Goal: Information Seeking & Learning: Compare options

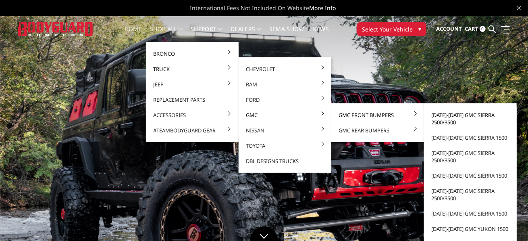
click at [460, 116] on link "[DATE]-[DATE] GMC Sierra 2500/3500" at bounding box center [470, 118] width 86 height 23
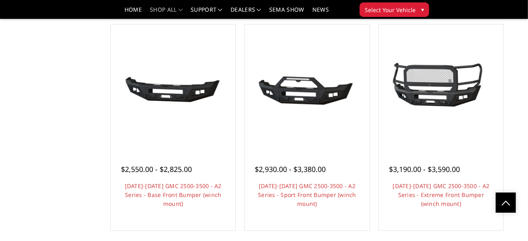
scroll to position [524, 0]
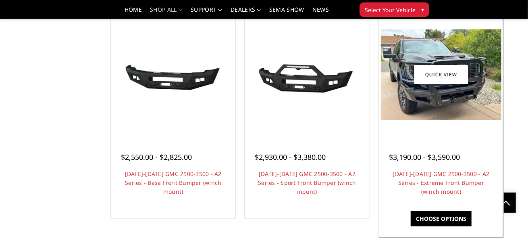
click at [427, 105] on img at bounding box center [441, 74] width 121 height 91
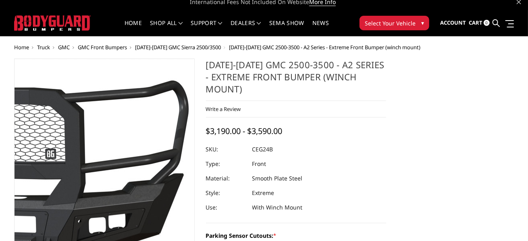
scroll to position [121, 0]
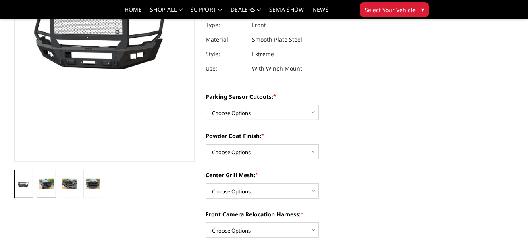
click at [49, 183] on img at bounding box center [47, 184] width 14 height 10
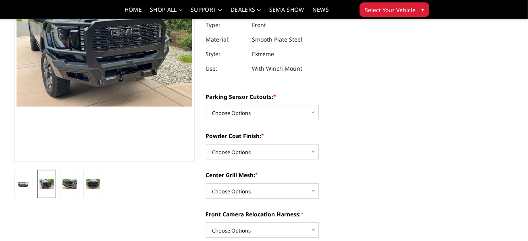
scroll to position [96, 0]
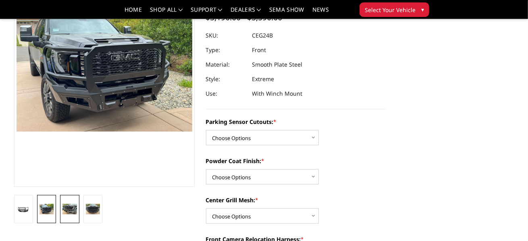
click at [66, 206] on img at bounding box center [69, 209] width 14 height 10
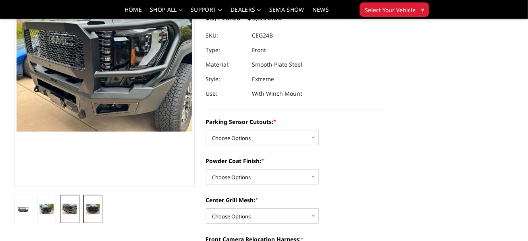
click at [98, 204] on img at bounding box center [93, 209] width 14 height 10
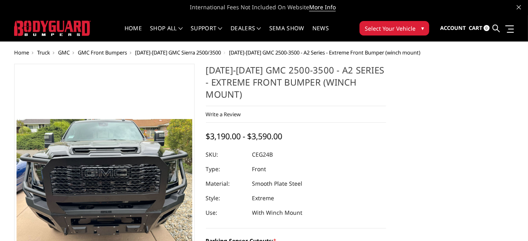
scroll to position [0, 0]
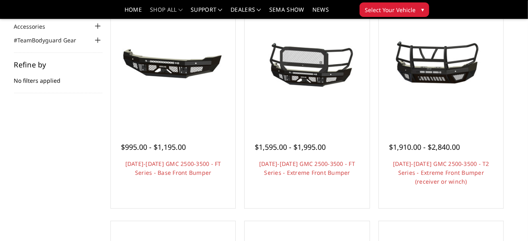
scroll to position [81, 0]
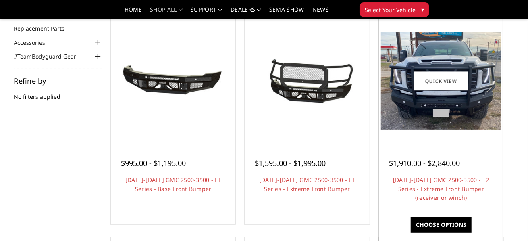
click at [433, 225] on link "Choose Options" at bounding box center [441, 224] width 61 height 15
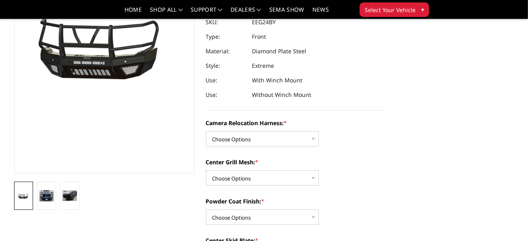
scroll to position [161, 0]
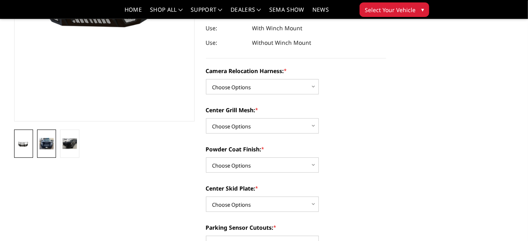
click at [41, 146] on img at bounding box center [47, 143] width 14 height 11
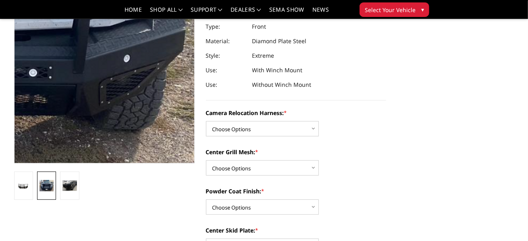
scroll to position [131, 0]
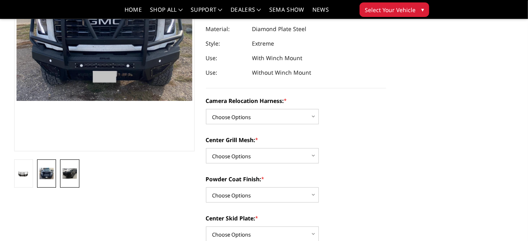
click at [75, 171] on img at bounding box center [69, 173] width 14 height 11
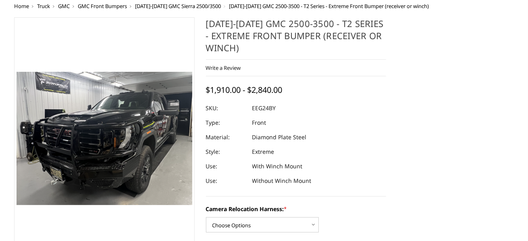
scroll to position [55, 0]
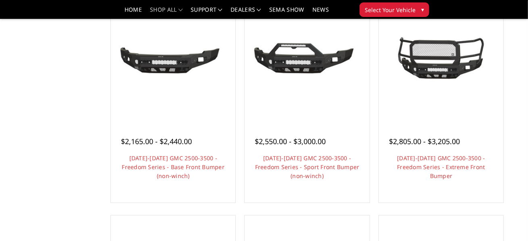
scroll to position [323, 0]
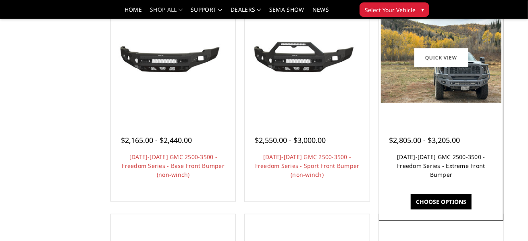
click at [438, 171] on link "[DATE]-[DATE] GMC 2500-3500 - Freedom Series - Extreme Front Bumper" at bounding box center [441, 165] width 88 height 25
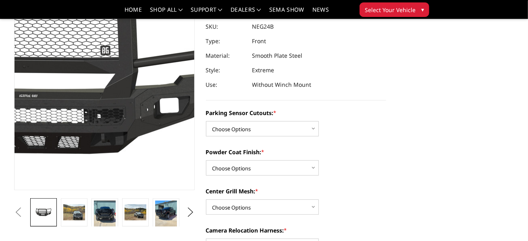
scroll to position [81, 0]
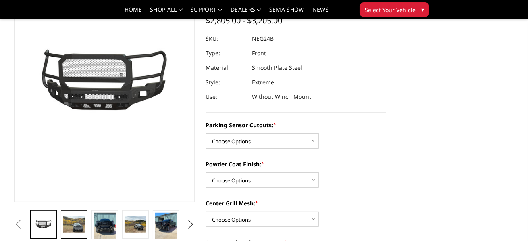
click at [75, 228] on img at bounding box center [74, 224] width 22 height 17
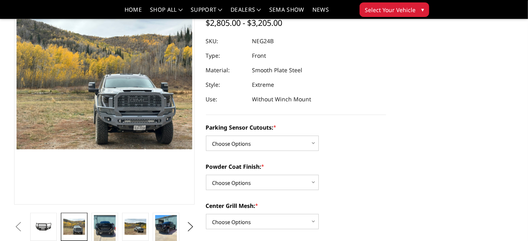
scroll to position [96, 0]
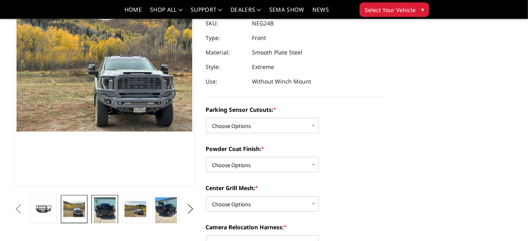
click at [106, 209] on img at bounding box center [105, 211] width 22 height 29
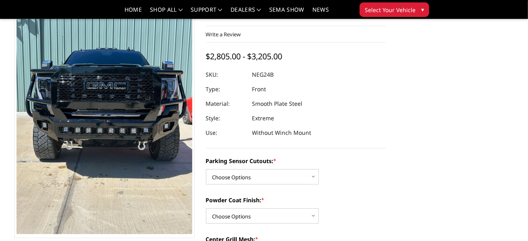
scroll to position [85, 0]
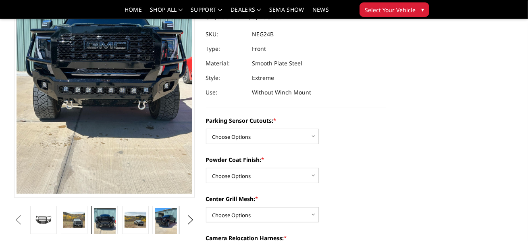
click at [166, 219] on img at bounding box center [166, 222] width 22 height 29
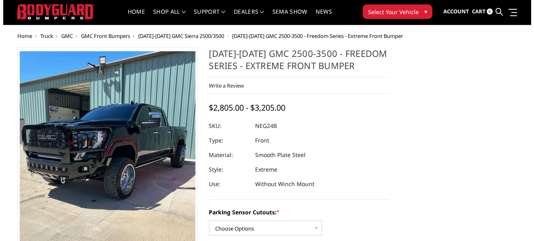
scroll to position [4, 0]
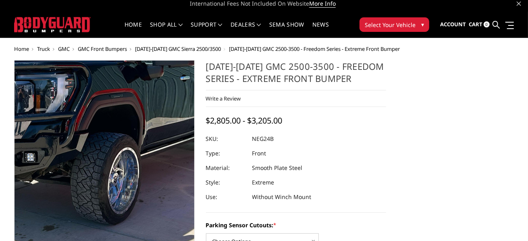
click at [129, 202] on img at bounding box center [78, 156] width 387 height 516
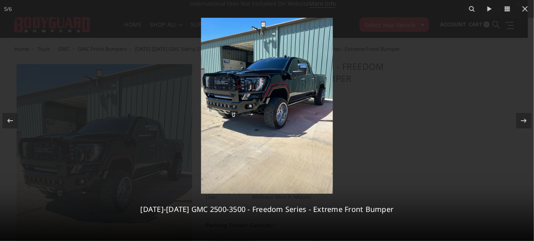
click at [287, 119] on img at bounding box center [267, 106] width 132 height 176
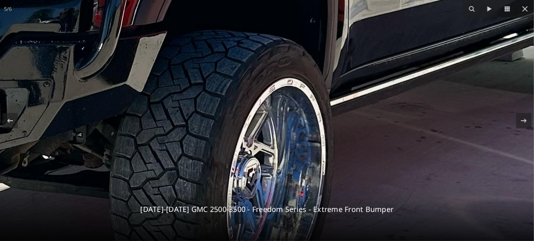
drag, startPoint x: 248, startPoint y: 86, endPoint x: 285, endPoint y: 198, distance: 117.8
click at [285, 198] on img at bounding box center [136, 107] width 1219 height 1626
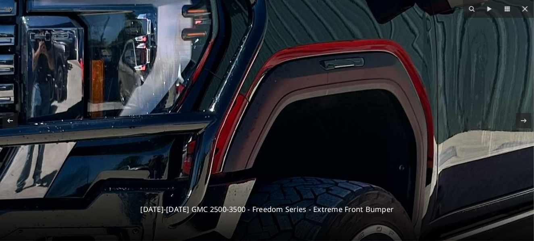
drag, startPoint x: 217, startPoint y: 108, endPoint x: 308, endPoint y: 256, distance: 174.2
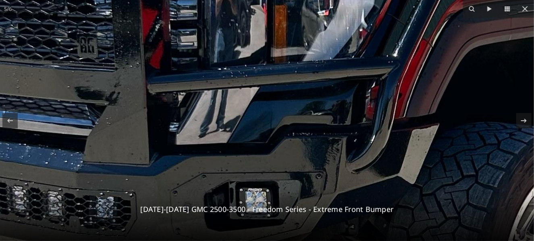
drag, startPoint x: 313, startPoint y: 133, endPoint x: 496, endPoint y: 79, distance: 191.2
click at [496, 79] on img at bounding box center [408, 199] width 1219 height 1626
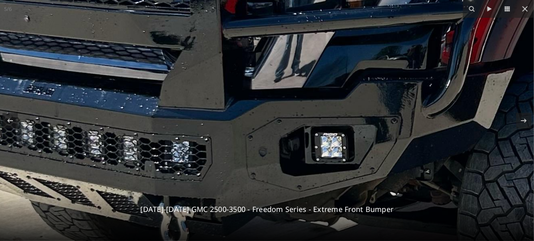
drag, startPoint x: 252, startPoint y: 147, endPoint x: 331, endPoint y: 99, distance: 92.7
click at [331, 91] on img at bounding box center [484, 144] width 1219 height 1626
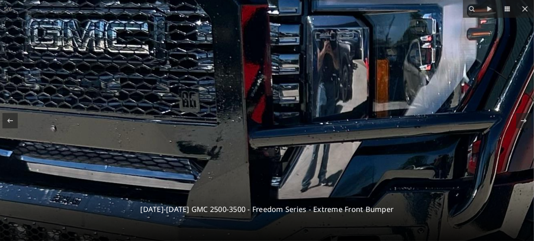
drag, startPoint x: 259, startPoint y: 117, endPoint x: 288, endPoint y: 246, distance: 132.3
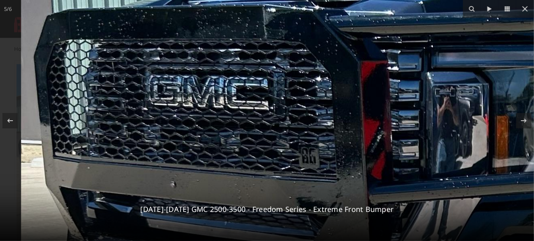
drag, startPoint x: 257, startPoint y: 122, endPoint x: 409, endPoint y: 160, distance: 156.7
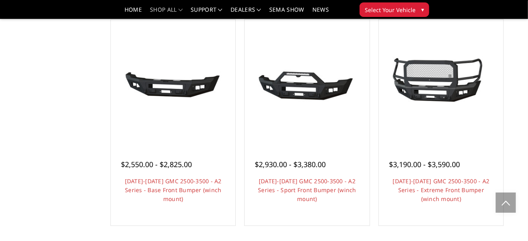
scroll to position [524, 0]
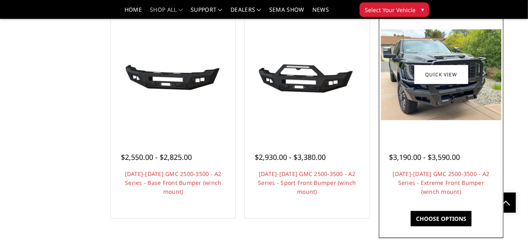
click at [417, 104] on img at bounding box center [441, 74] width 121 height 91
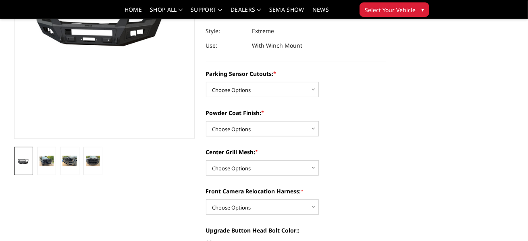
scroll to position [161, 0]
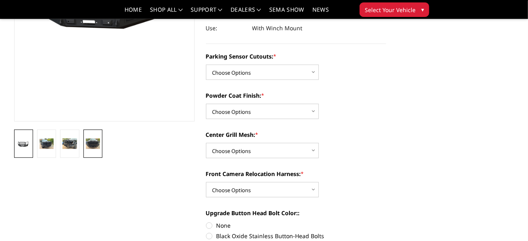
click at [92, 146] on img at bounding box center [93, 143] width 14 height 10
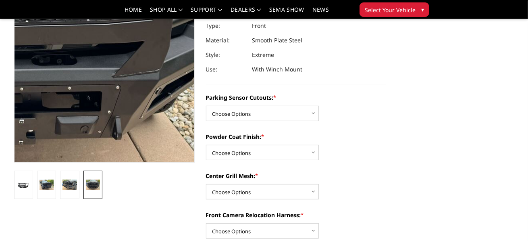
scroll to position [121, 0]
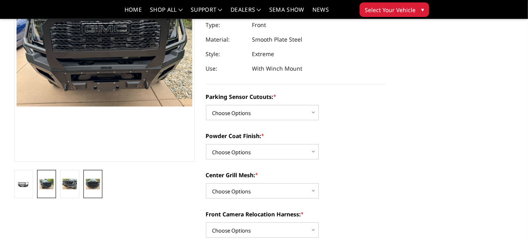
click at [45, 183] on img at bounding box center [47, 184] width 14 height 10
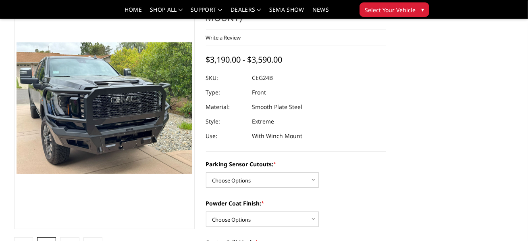
scroll to position [40, 0]
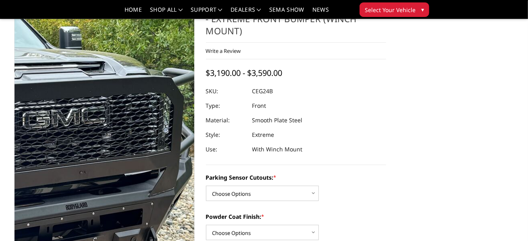
click at [159, 85] on img at bounding box center [3, 143] width 516 height 387
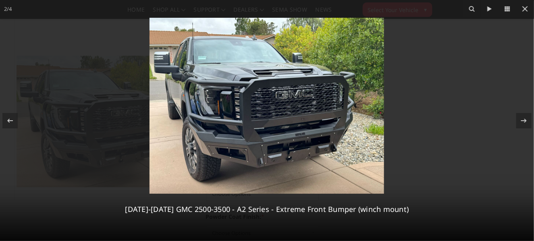
click at [302, 87] on img at bounding box center [267, 106] width 235 height 176
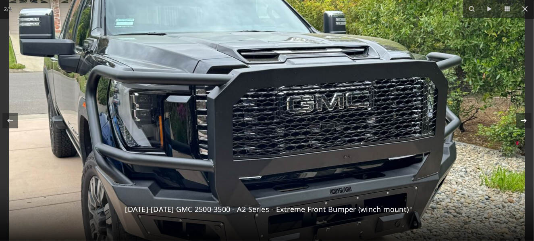
click at [520, 119] on icon at bounding box center [524, 121] width 10 height 10
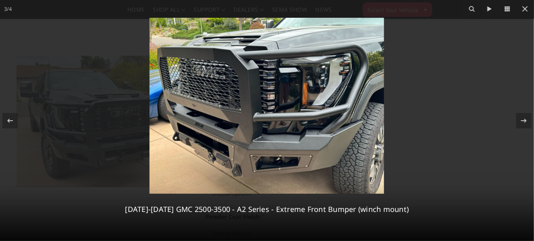
click at [211, 62] on img at bounding box center [267, 106] width 235 height 176
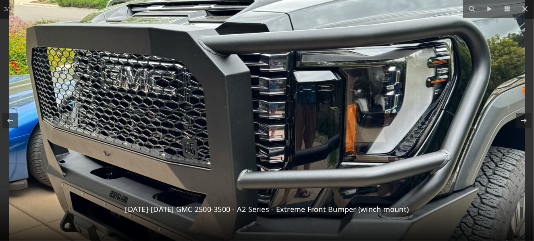
drag, startPoint x: 192, startPoint y: 182, endPoint x: 214, endPoint y: 178, distance: 22.2
click at [214, 178] on img at bounding box center [267, 154] width 516 height 387
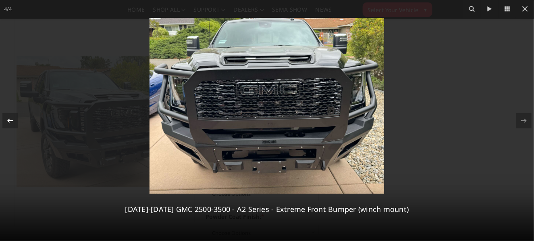
click at [15, 118] on div at bounding box center [9, 120] width 15 height 15
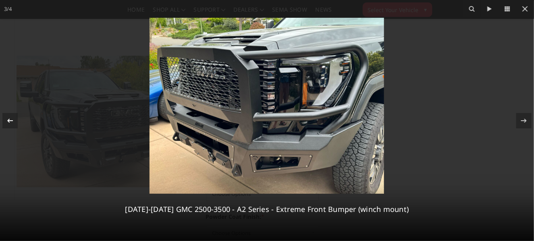
click at [15, 118] on div at bounding box center [9, 120] width 15 height 15
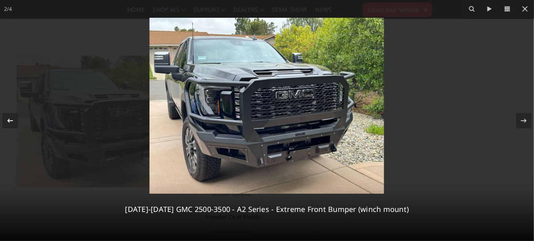
click at [15, 118] on div at bounding box center [9, 120] width 15 height 15
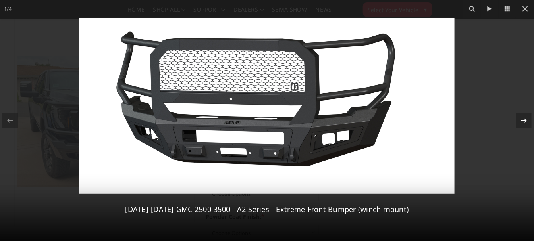
click at [526, 121] on icon at bounding box center [524, 120] width 6 height 4
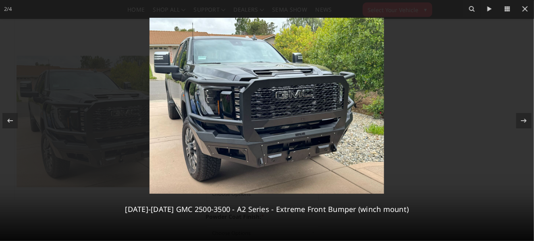
click at [309, 102] on img at bounding box center [267, 106] width 235 height 176
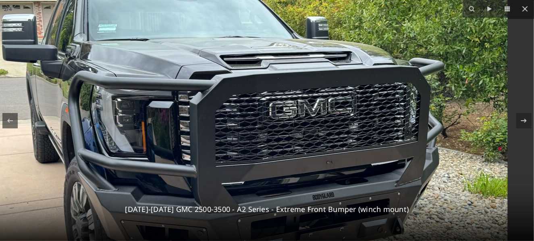
drag, startPoint x: 434, startPoint y: 98, endPoint x: 388, endPoint y: 121, distance: 51.4
click at [388, 121] on img at bounding box center [250, 133] width 516 height 387
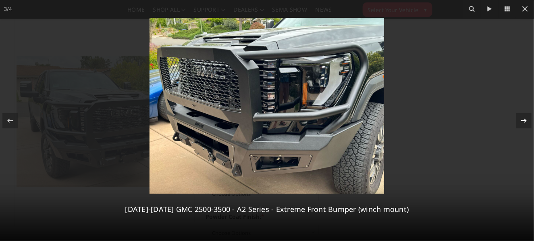
click at [524, 122] on icon at bounding box center [524, 121] width 10 height 10
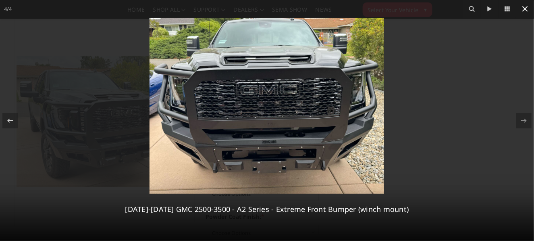
click at [525, 8] on icon at bounding box center [526, 9] width 6 height 6
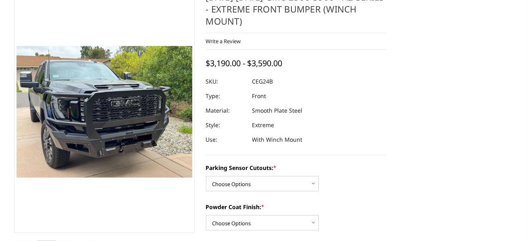
scroll to position [0, 0]
